Goal: Navigation & Orientation: Find specific page/section

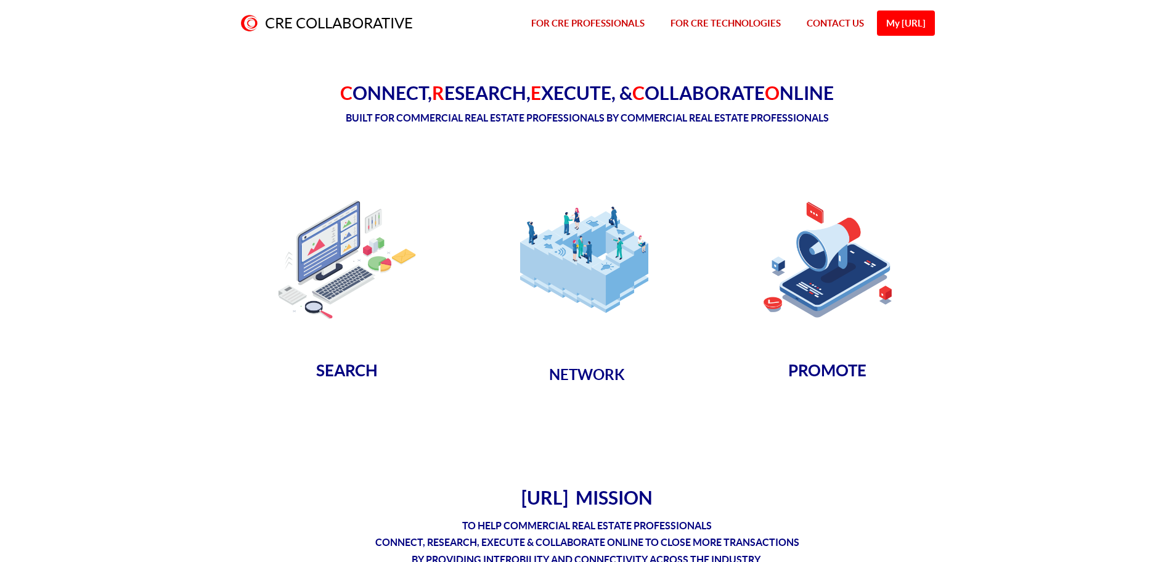
click at [325, 277] on img at bounding box center [346, 259] width 155 height 155
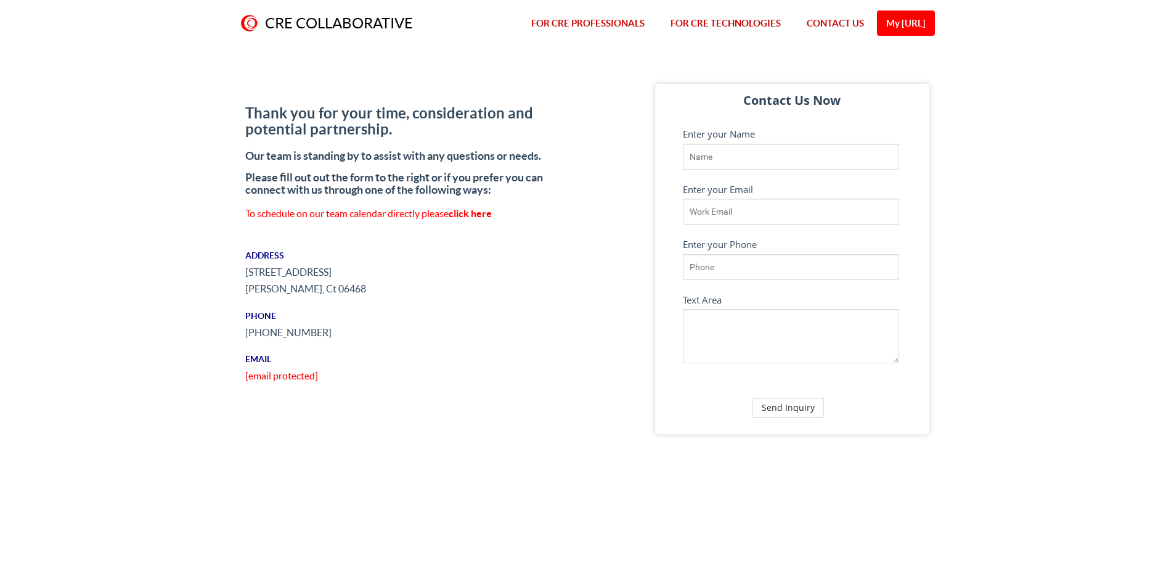
click at [616, 25] on link "FOR CRE PROFESSIONALS" at bounding box center [587, 23] width 139 height 47
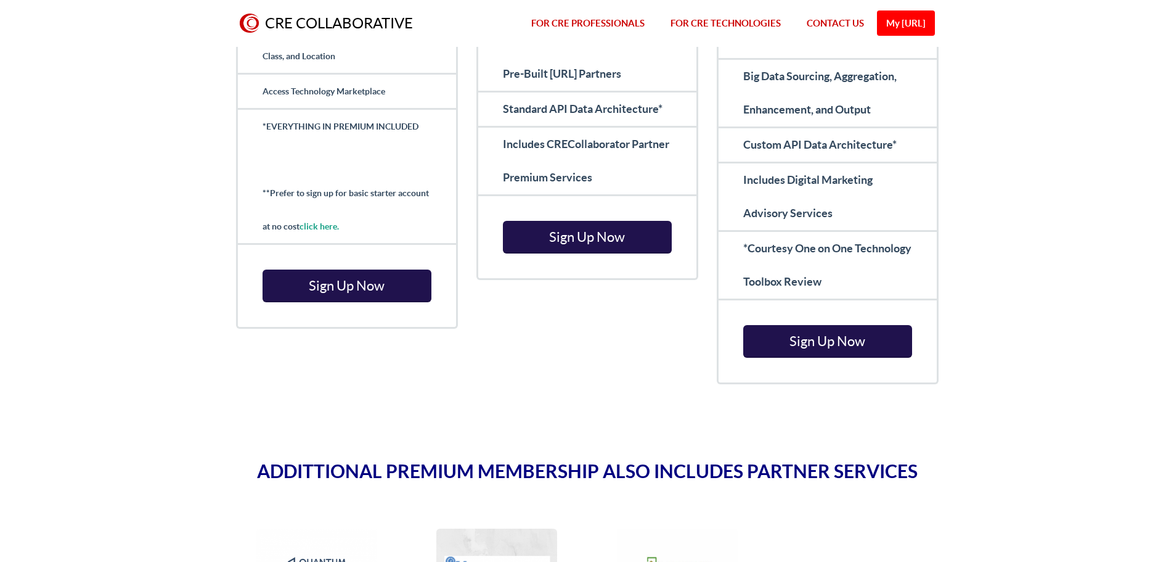
scroll to position [4192, 0]
